Goal: Find contact information: Find contact information

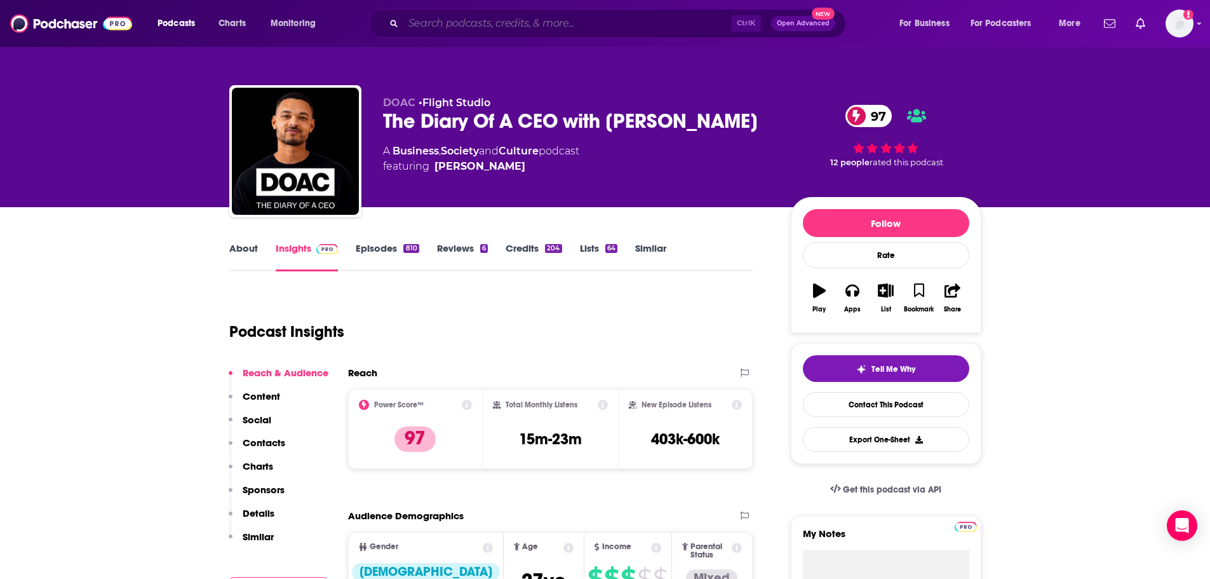
click at [457, 21] on input "Search podcasts, credits, & more..." at bounding box center [567, 23] width 328 height 20
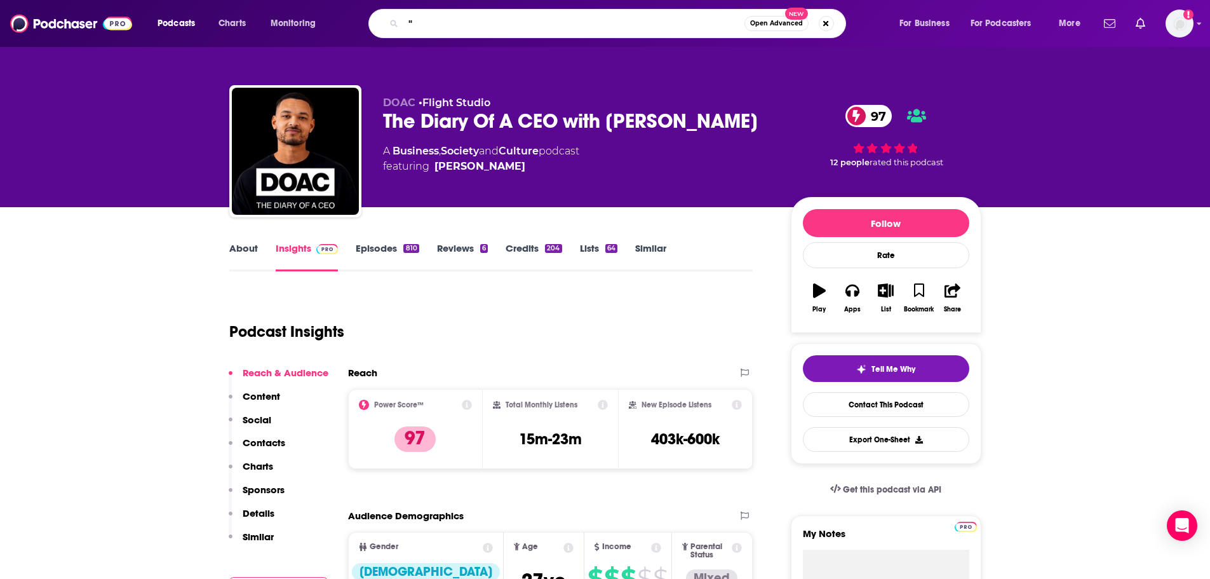
paste input "[PERSON_NAME]"
type input ""[PERSON_NAME]""
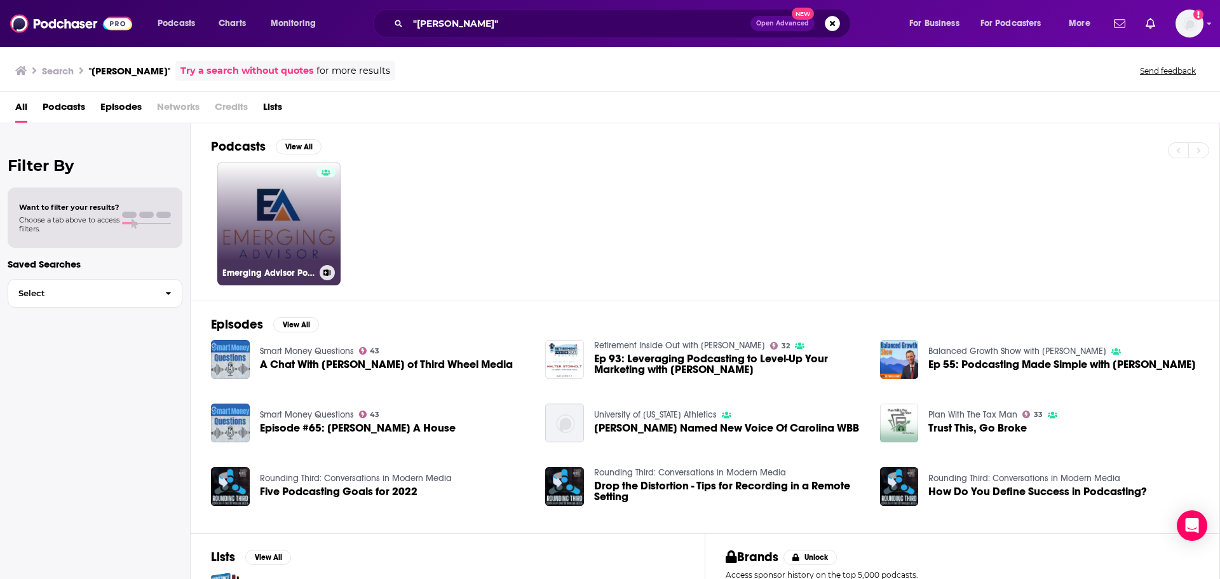
click at [332, 219] on div at bounding box center [325, 216] width 19 height 98
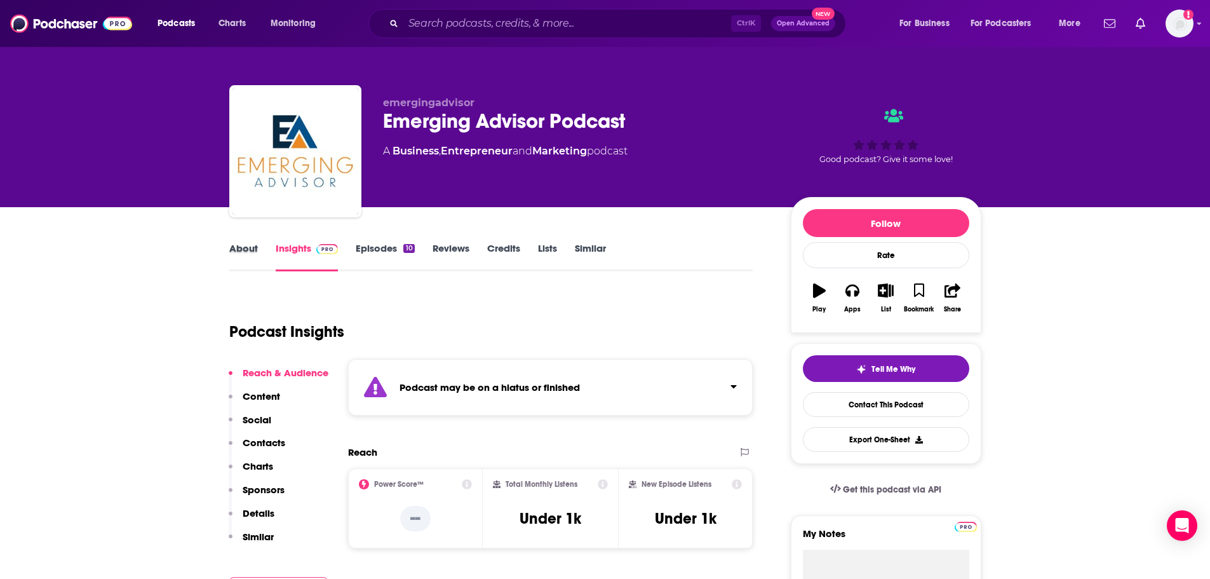
click at [258, 248] on div "About" at bounding box center [252, 256] width 46 height 29
click at [254, 252] on link "About" at bounding box center [243, 256] width 29 height 29
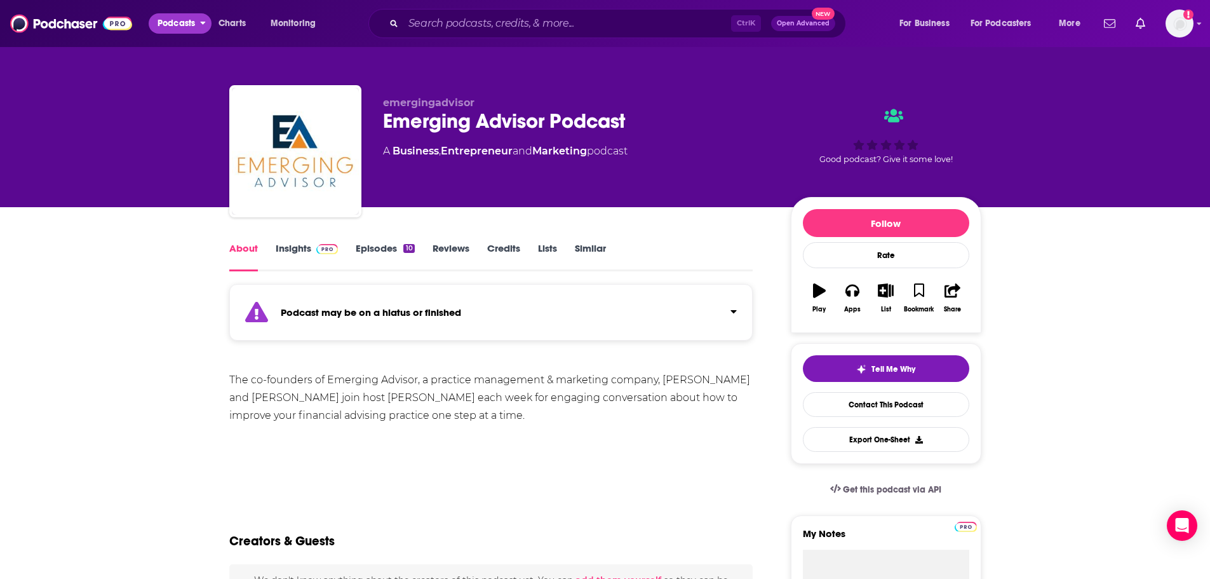
click at [187, 22] on span "Podcasts" at bounding box center [176, 24] width 37 height 18
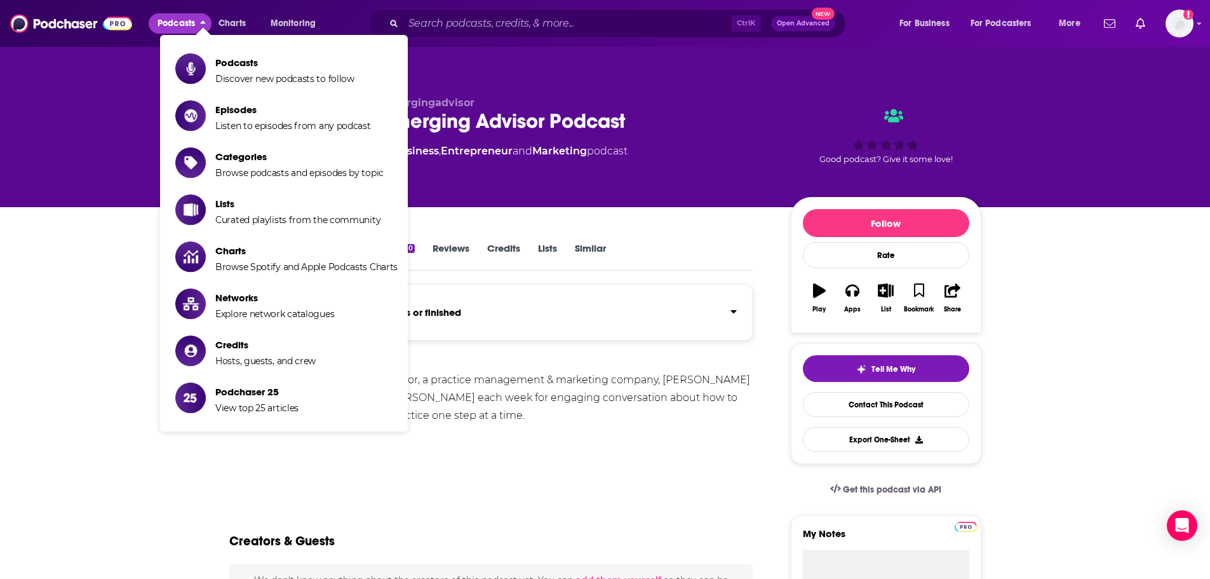
click at [50, 58] on div "emergingadvisor Emerging Advisor Podcast A Business , Entrepreneur and Marketin…" at bounding box center [605, 103] width 1210 height 207
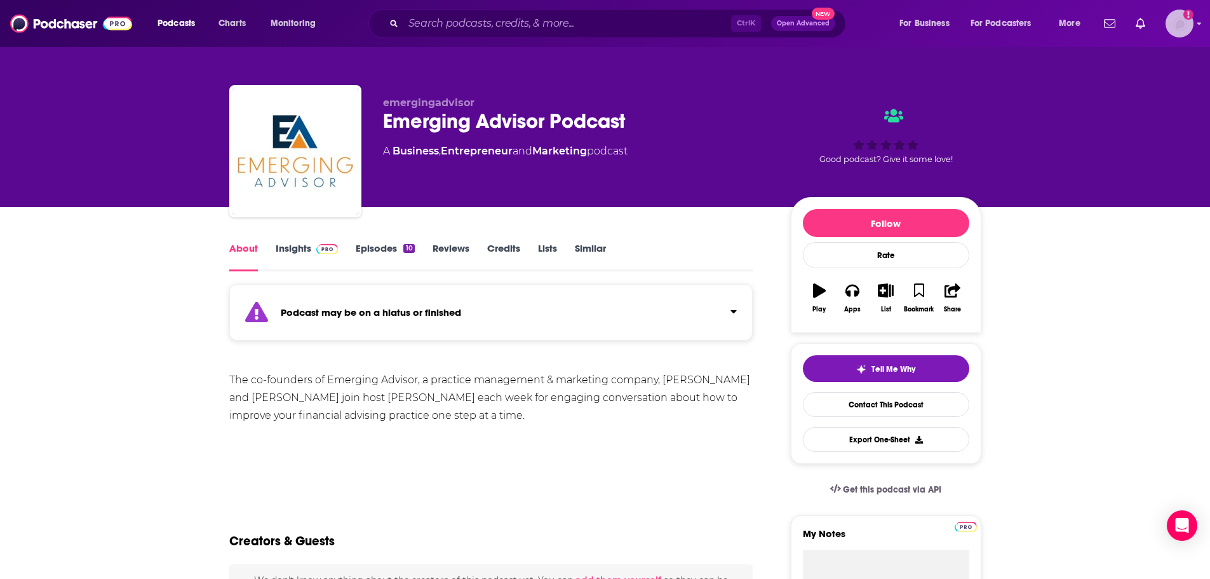
click at [1191, 24] on img "Logged in as rgertner" at bounding box center [1180, 24] width 28 height 28
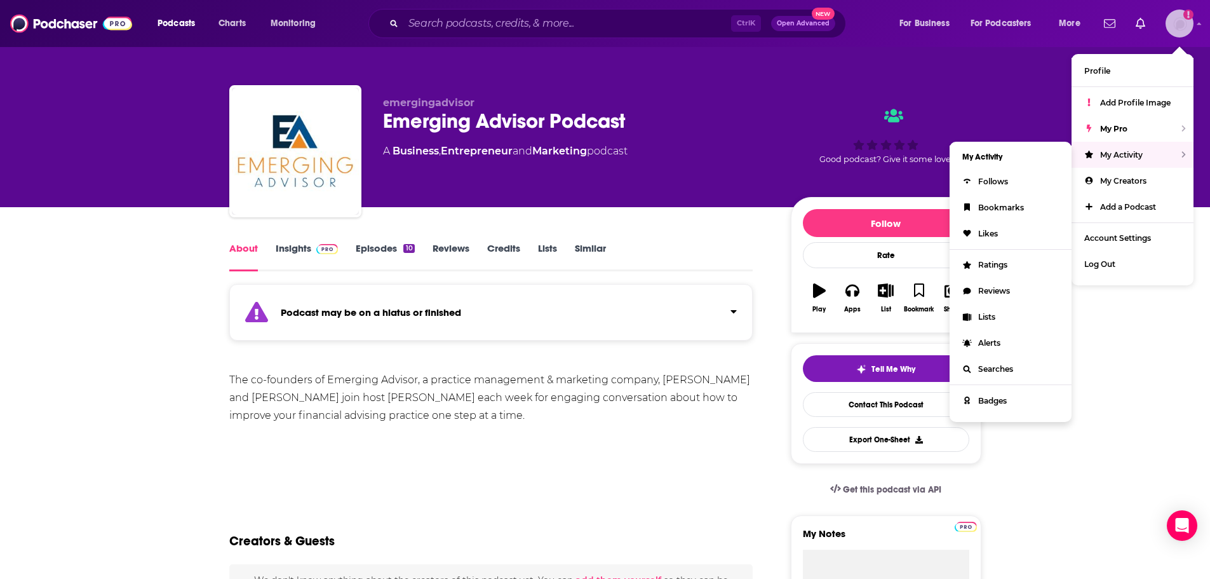
click at [1162, 152] on div "My Activity" at bounding box center [1133, 155] width 122 height 26
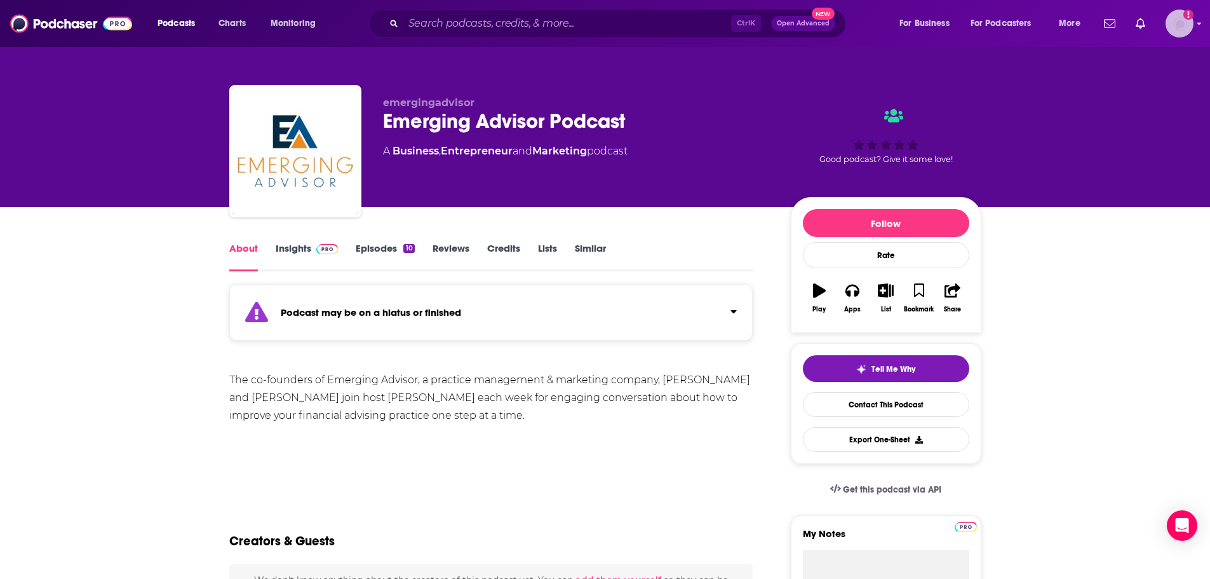
click at [1174, 24] on img "Logged in as rgertner" at bounding box center [1180, 24] width 28 height 28
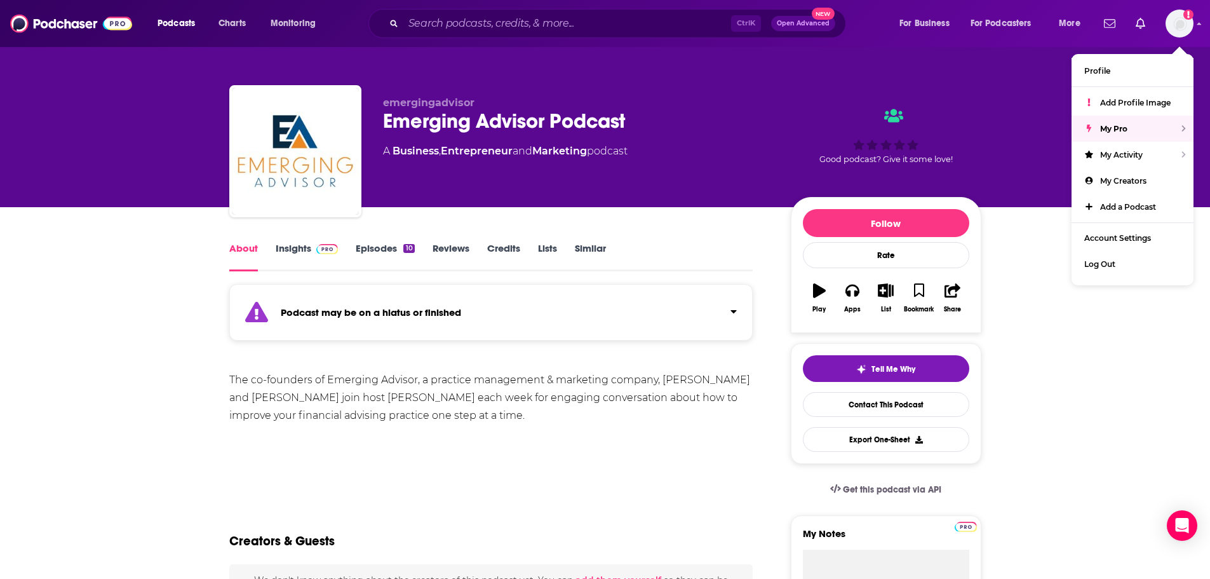
click at [976, 87] on div "emergingadvisor Emerging Advisor Podcast A Business , Entrepreneur and Marketin…" at bounding box center [605, 153] width 752 height 137
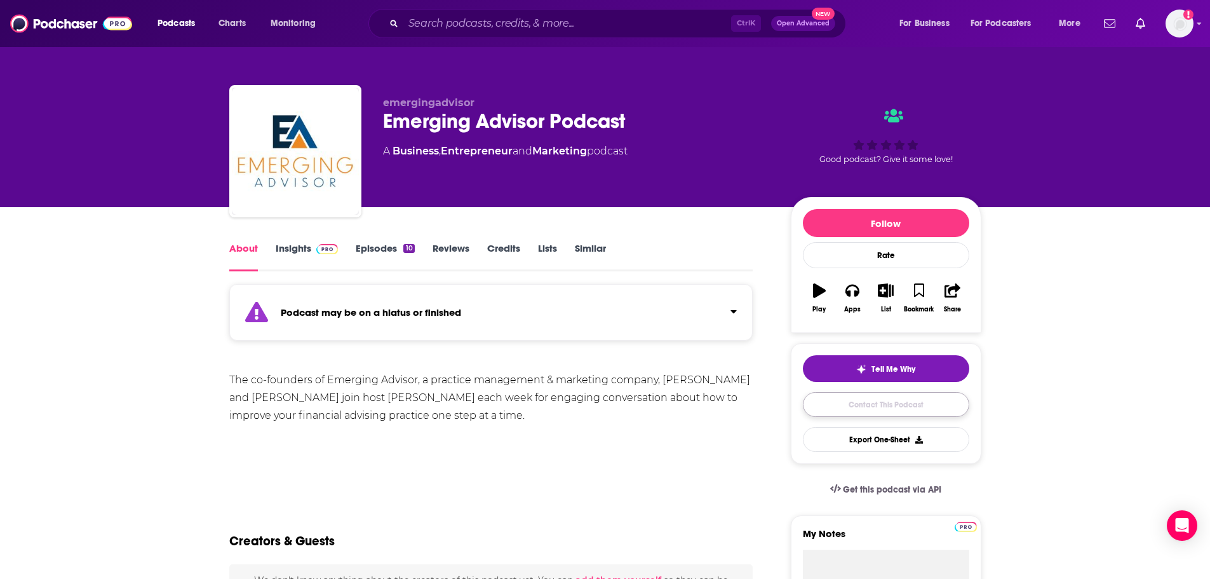
click at [873, 403] on link "Contact This Podcast" at bounding box center [886, 404] width 166 height 25
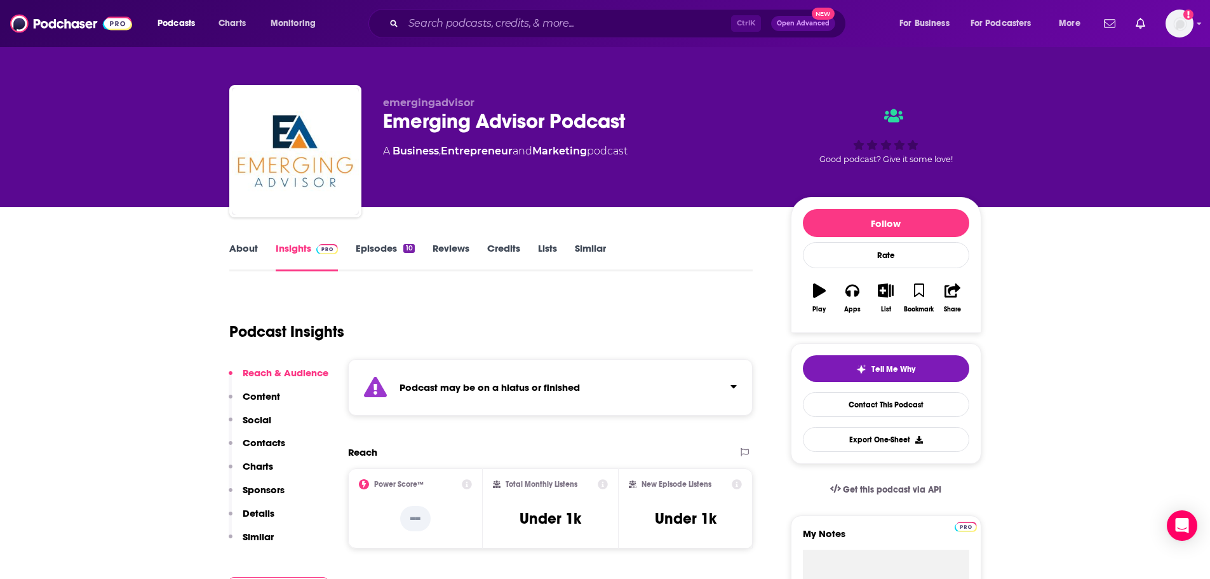
click at [243, 245] on link "About" at bounding box center [243, 256] width 29 height 29
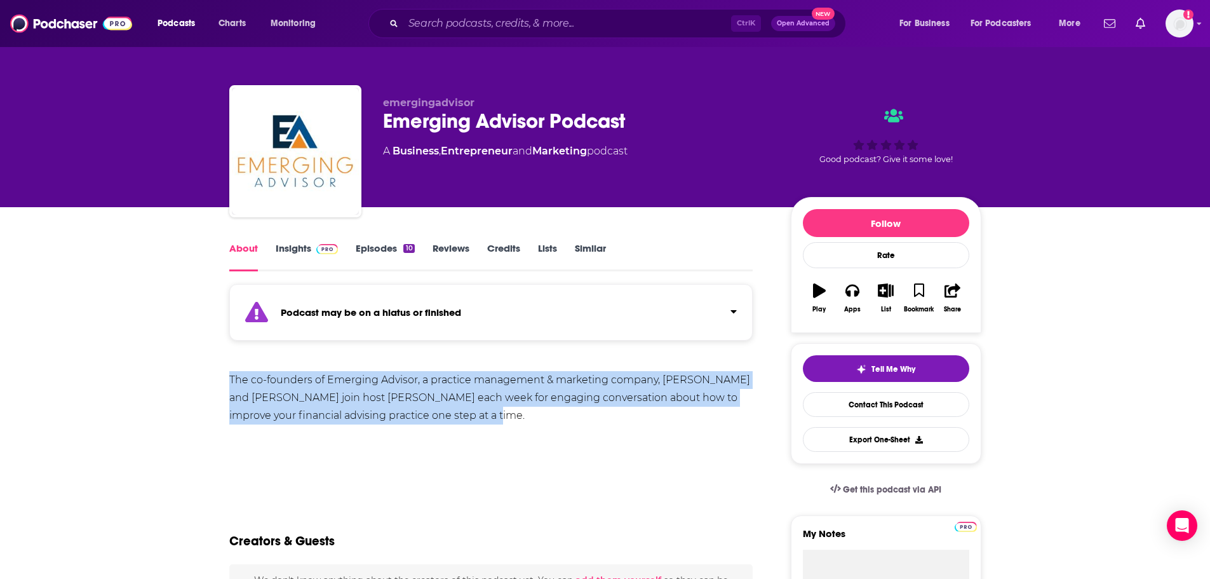
drag, startPoint x: 226, startPoint y: 372, endPoint x: 480, endPoint y: 414, distance: 258.1
copy div "The co-founders of Emerging Advisor, a practice management & marketing company,…"
click at [300, 250] on link "Insights" at bounding box center [307, 256] width 63 height 29
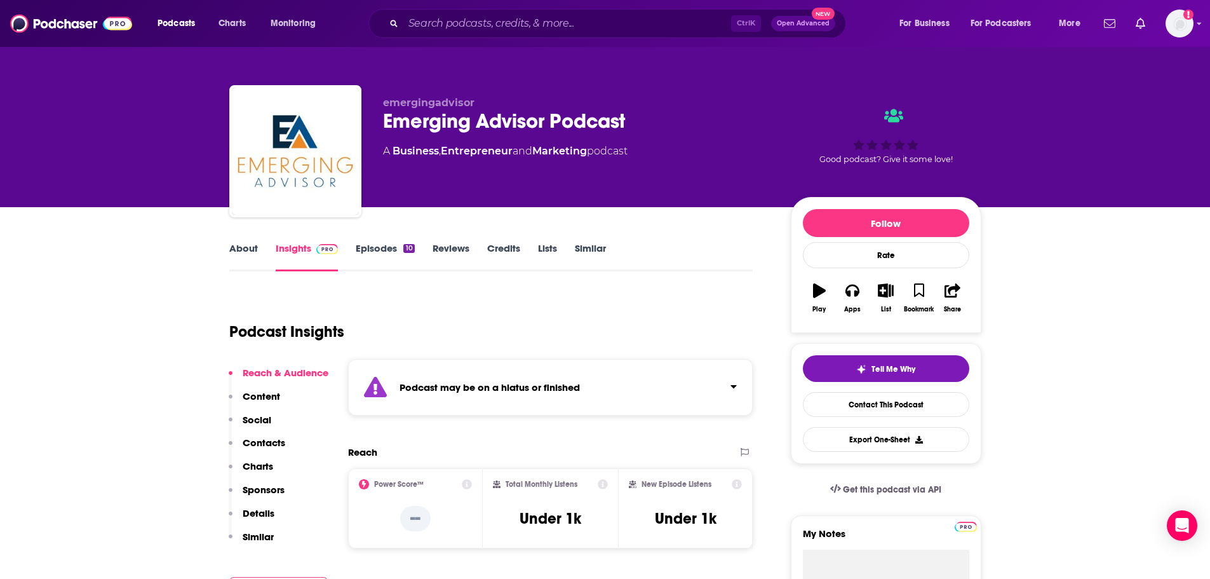
click at [373, 252] on link "Episodes 10" at bounding box center [385, 256] width 58 height 29
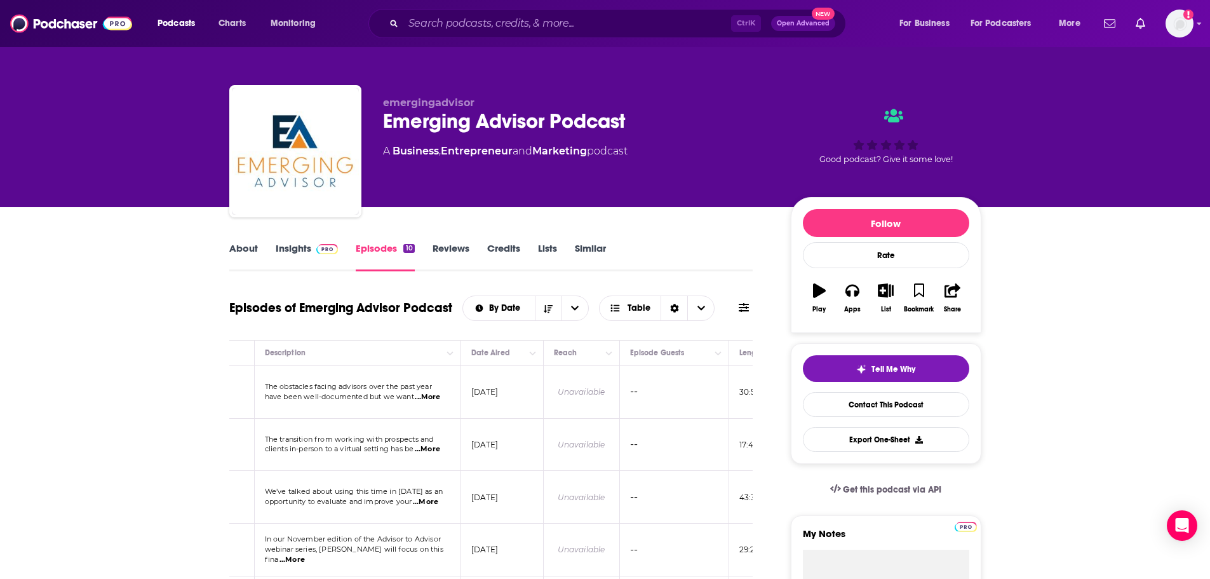
click at [301, 241] on div "About Insights Episodes 10 Reviews Credits Lists Similar" at bounding box center [491, 255] width 524 height 31
click at [298, 253] on link "Insights" at bounding box center [307, 256] width 63 height 29
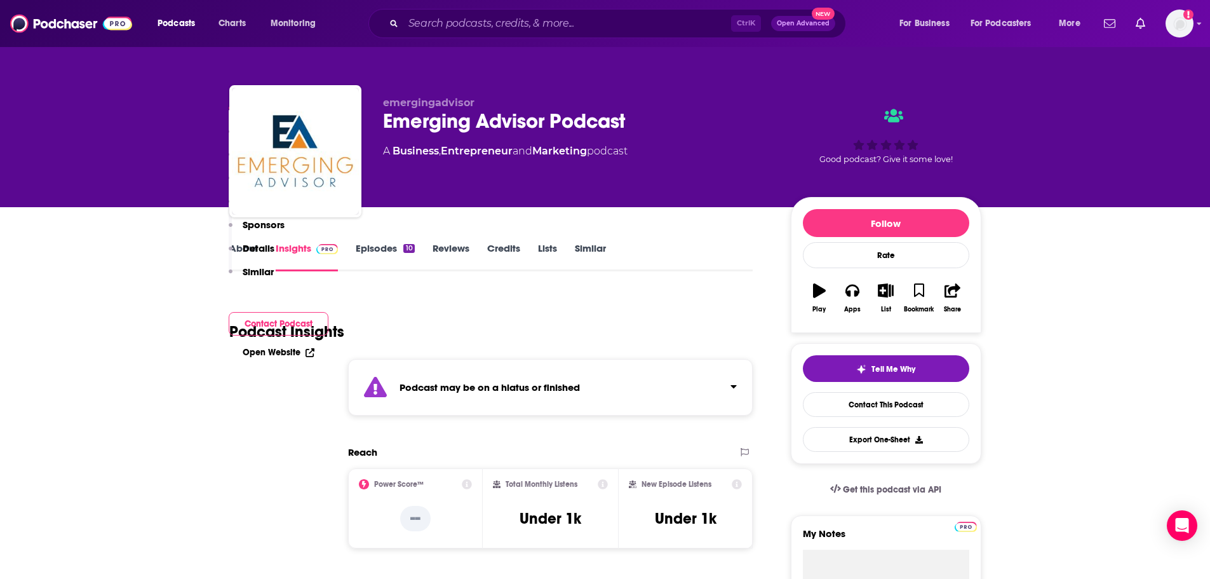
scroll to position [297, 0]
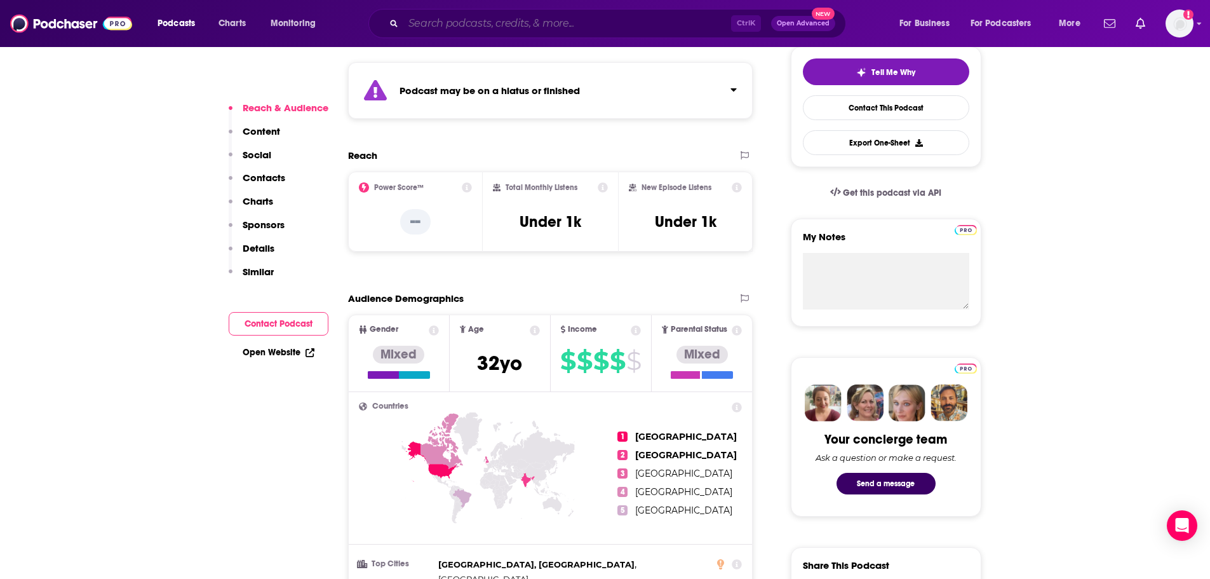
click at [533, 29] on input "Search podcasts, credits, & more..." at bounding box center [567, 23] width 328 height 20
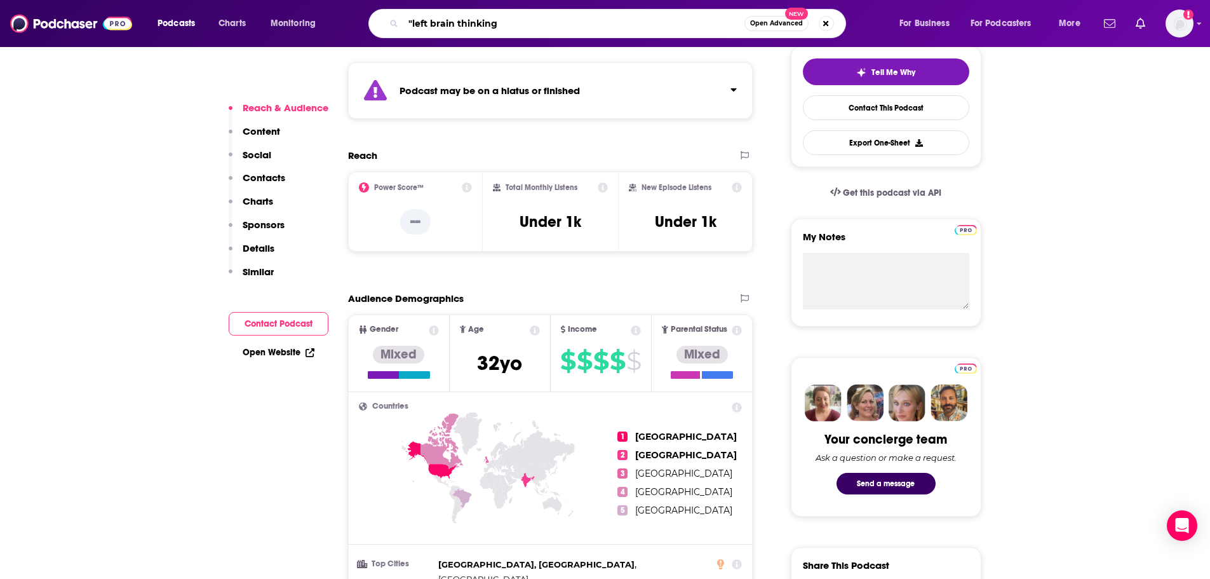
type input ""left brain thinking""
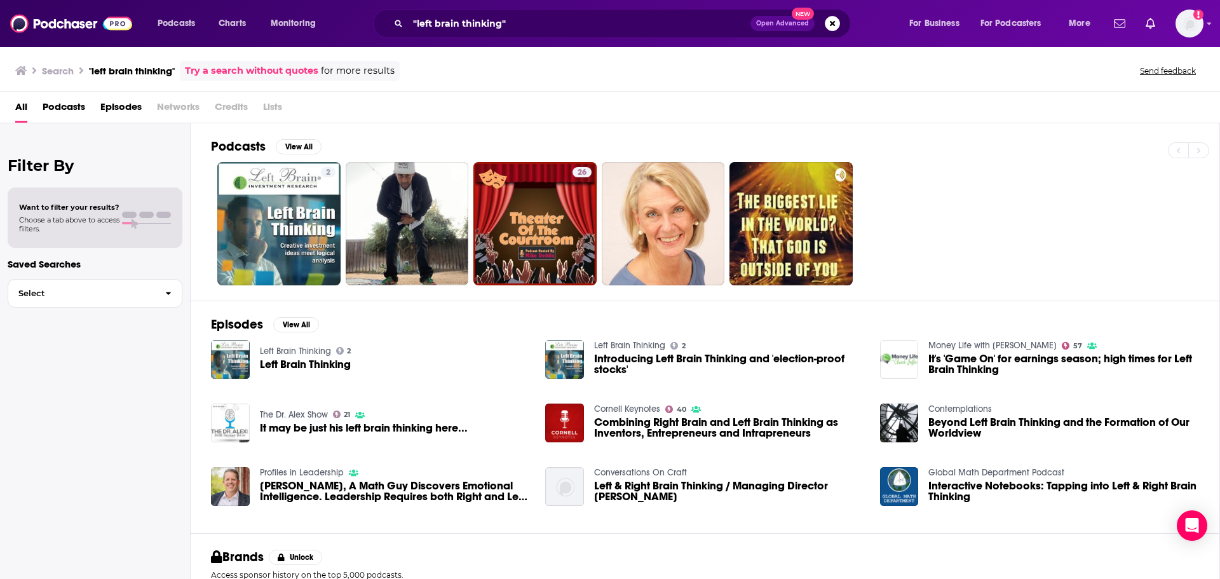
click at [293, 357] on div "Left Brain Thinking 2 Left Brain Thinking" at bounding box center [305, 359] width 91 height 39
click at [288, 368] on span "Left Brain Thinking" at bounding box center [305, 364] width 91 height 11
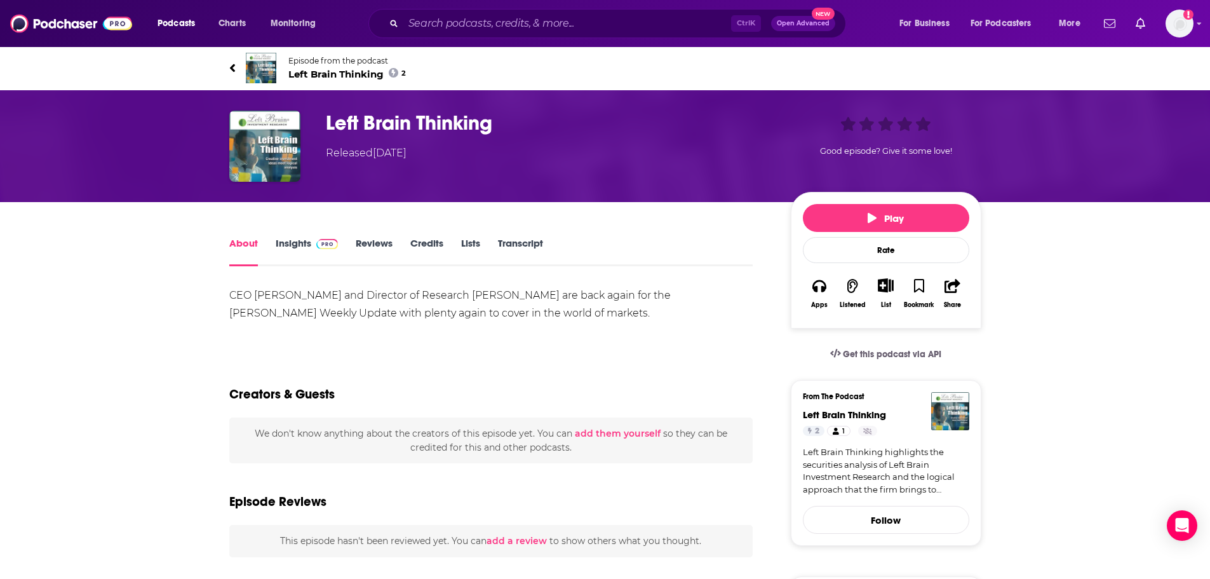
click at [284, 245] on link "Insights" at bounding box center [307, 251] width 63 height 29
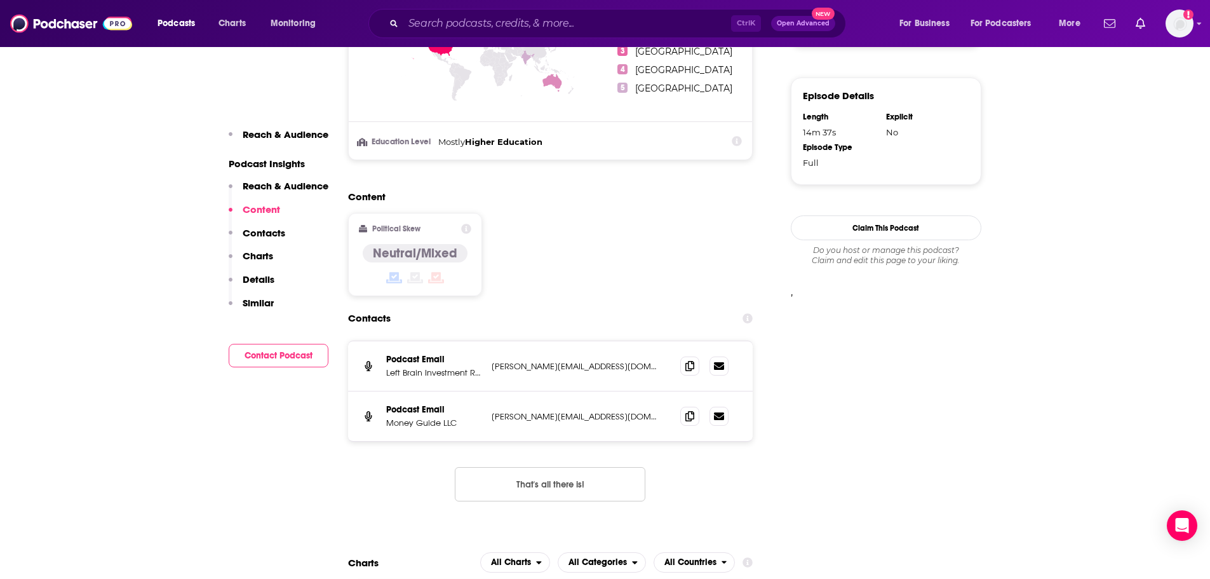
scroll to position [593, 0]
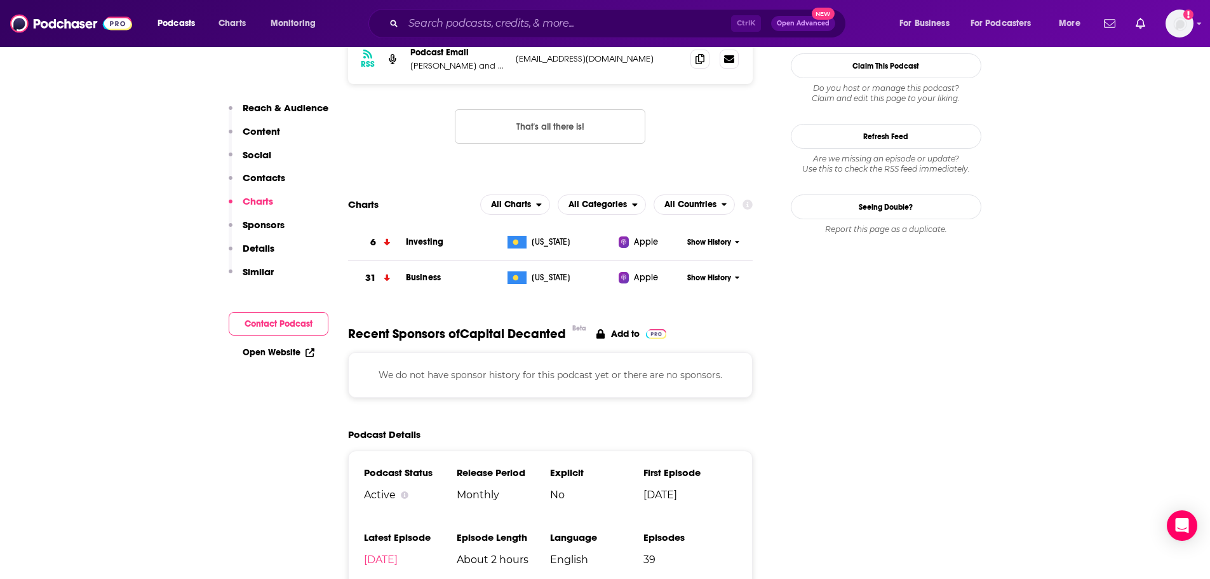
click at [517, 33] on div "Ctrl K Open Advanced New" at bounding box center [608, 23] width 478 height 29
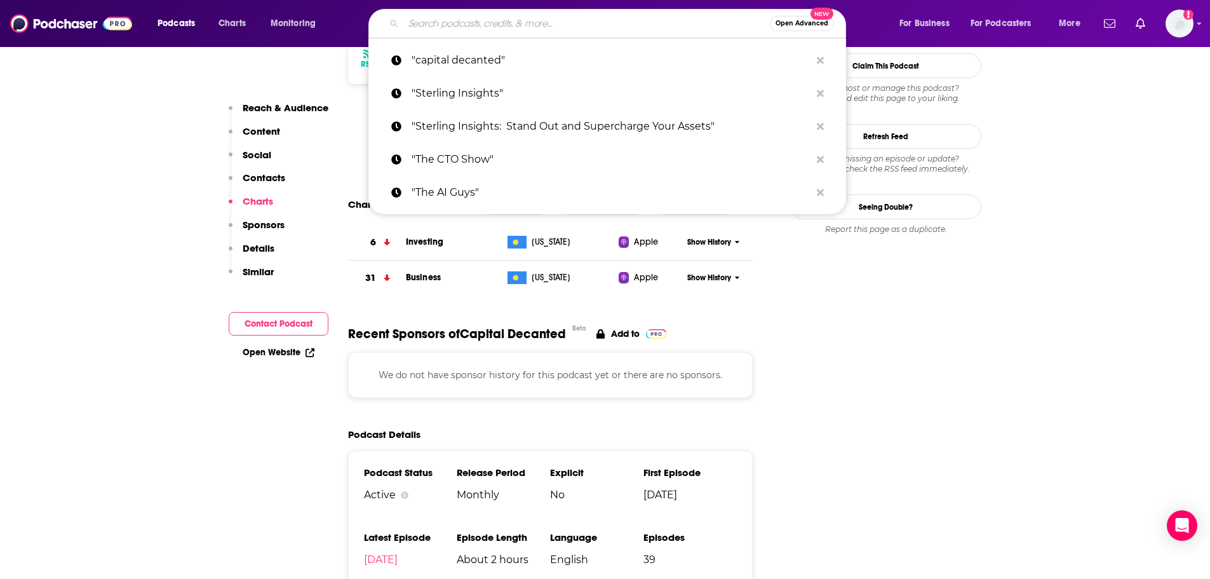
click at [518, 32] on input "Search podcasts, credits, & more..." at bounding box center [586, 23] width 367 height 20
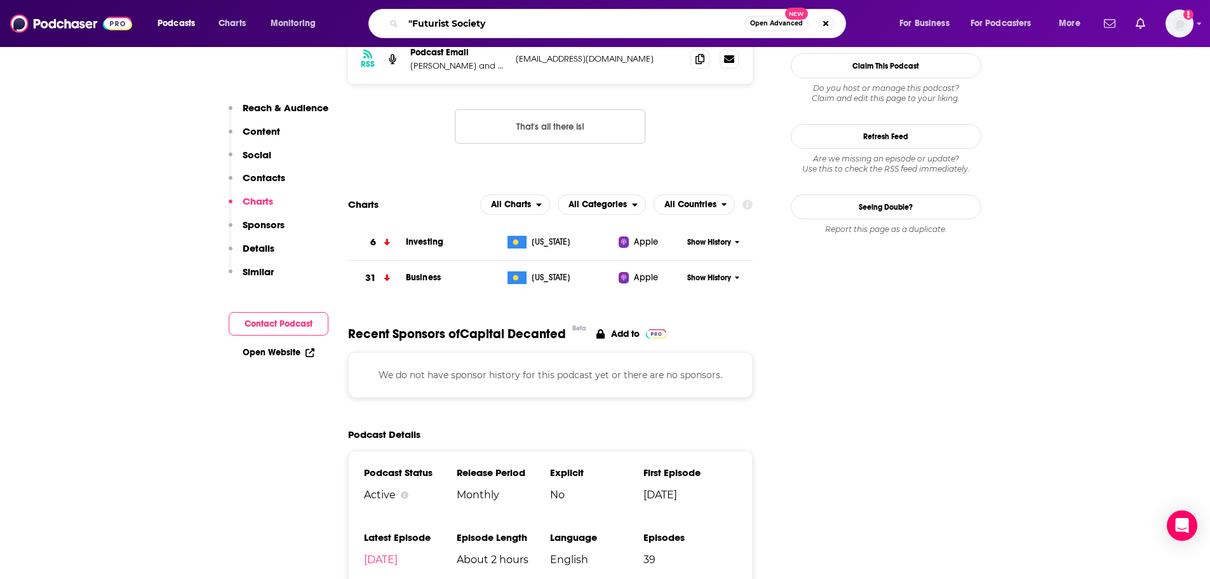
type input ""Futurist Society""
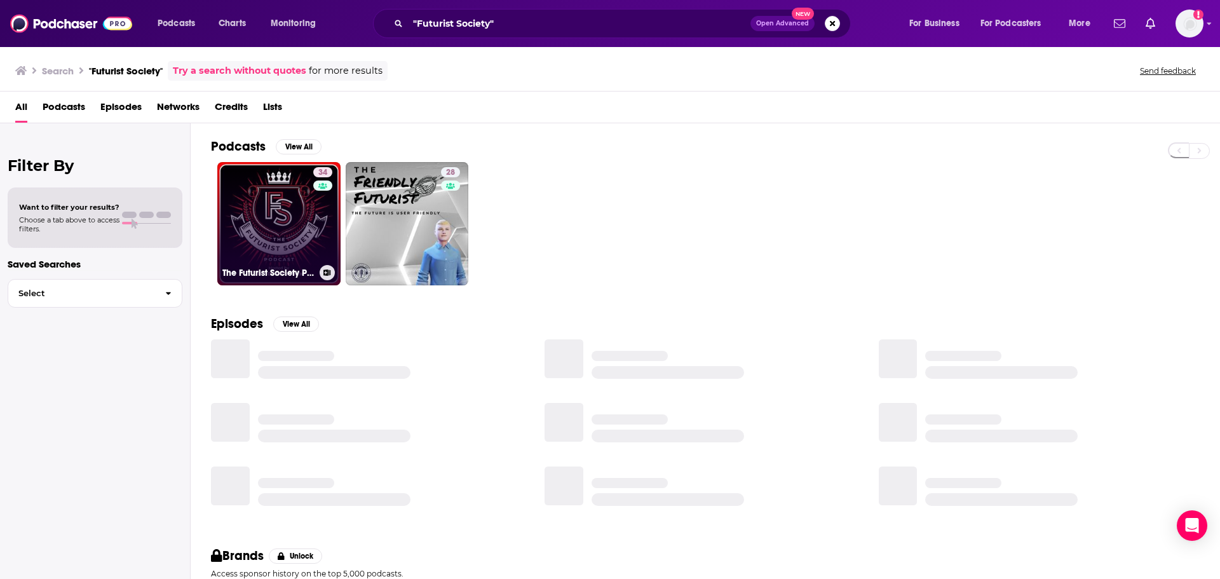
click at [277, 234] on link "34 The Futurist Society Podcast" at bounding box center [278, 223] width 123 height 123
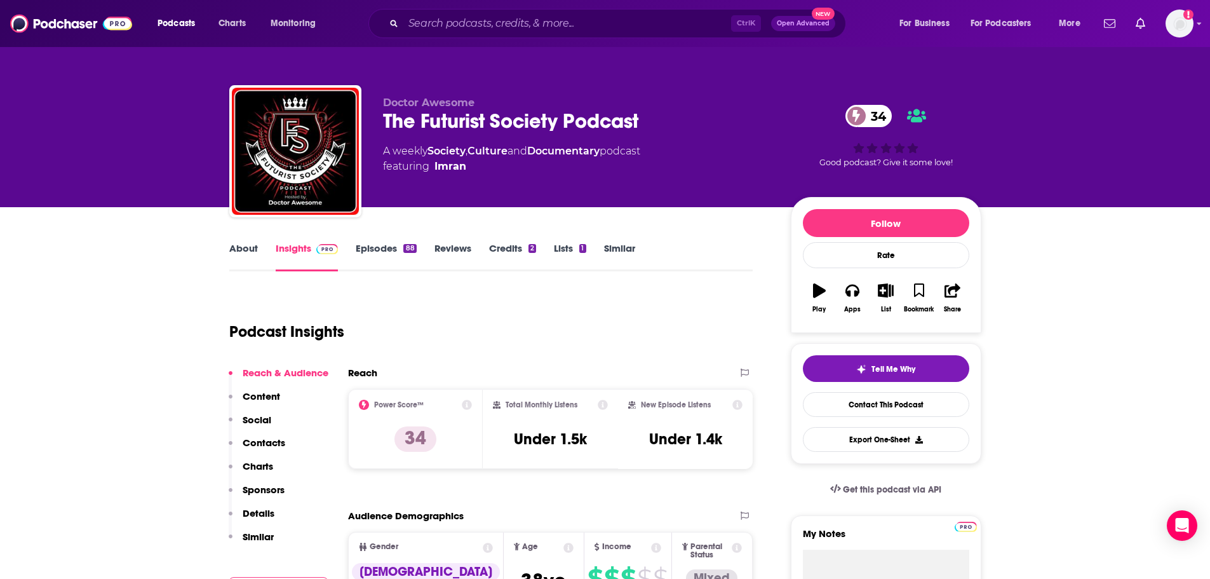
scroll to position [297, 0]
